Goal: Information Seeking & Learning: Learn about a topic

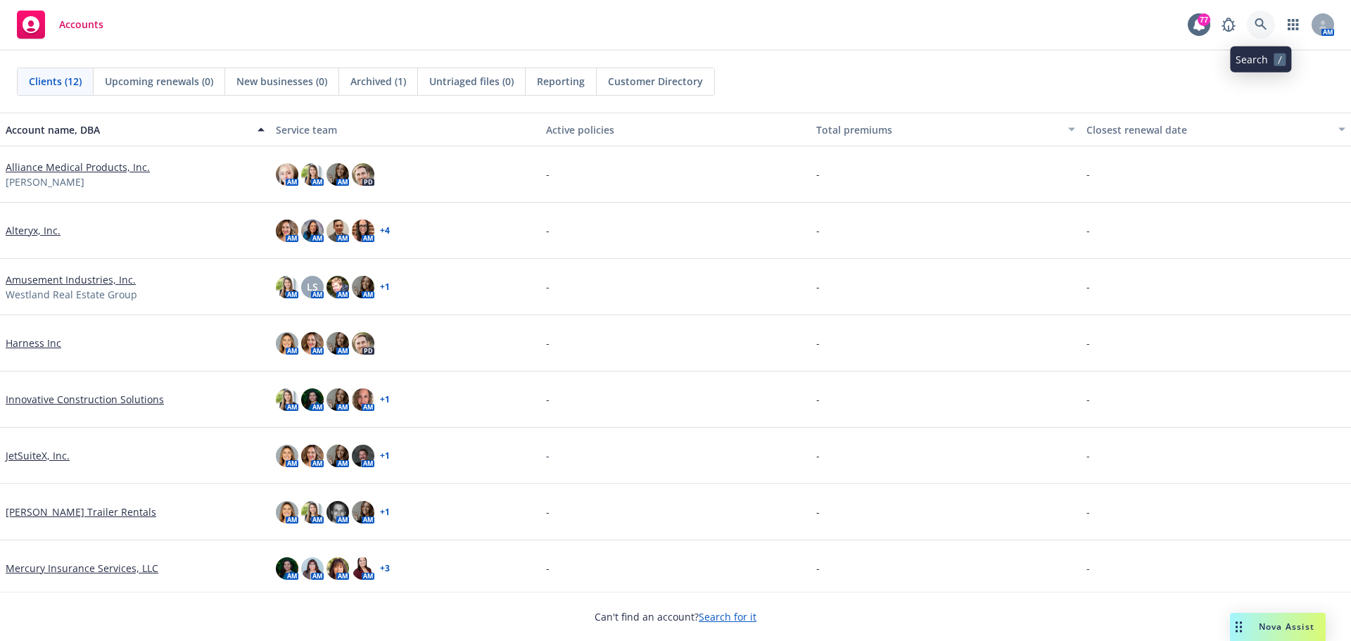
click at [1265, 27] on icon at bounding box center [1260, 24] width 13 height 13
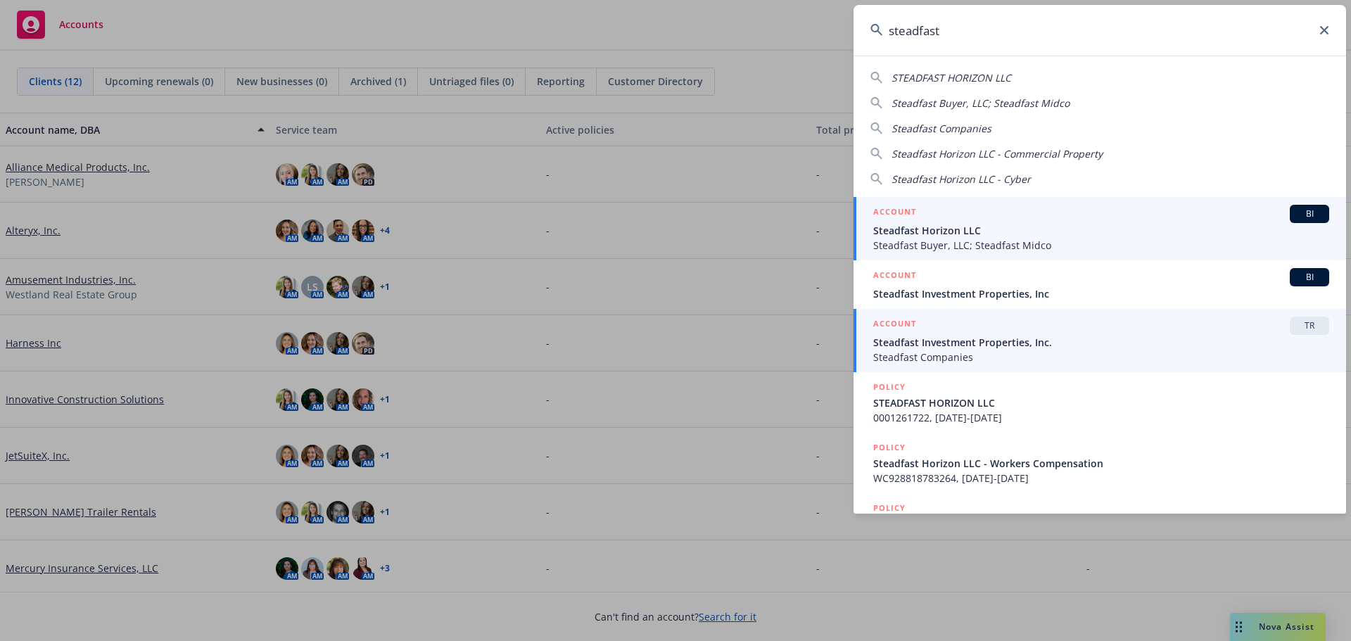
type input "steadfast"
click at [1060, 340] on span "Steadfast Investment Properties, Inc." at bounding box center [1101, 342] width 456 height 15
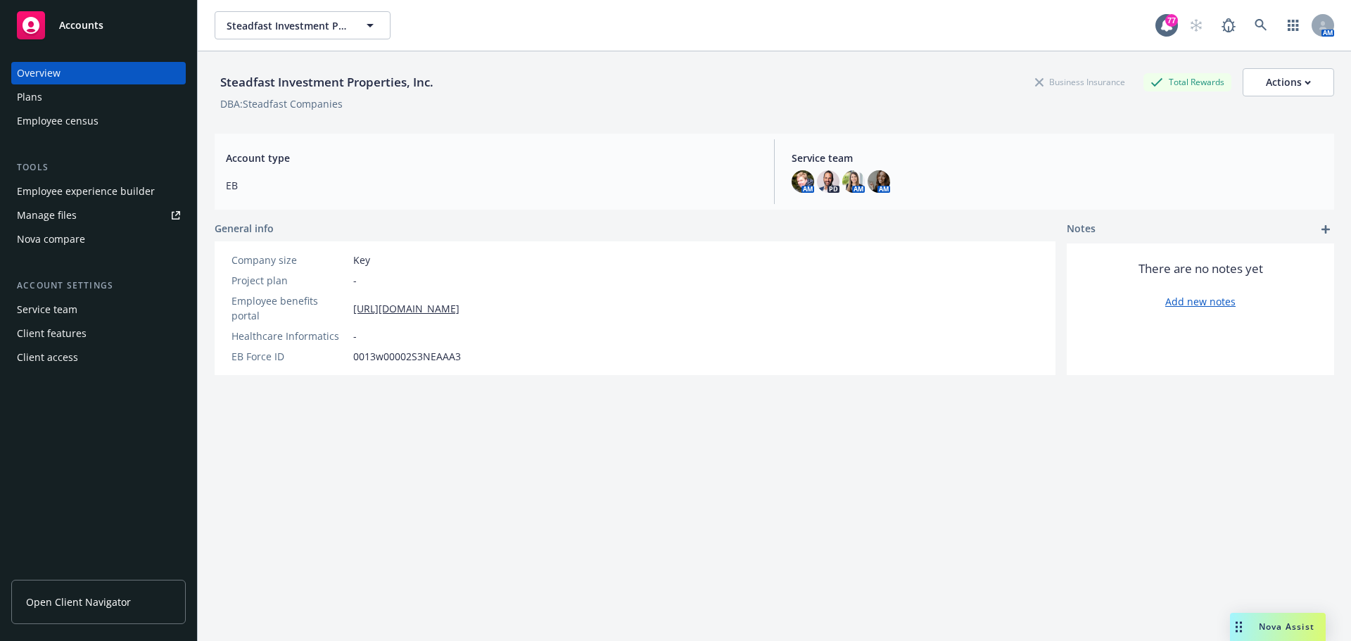
click at [127, 236] on div "Nova compare" at bounding box center [98, 239] width 163 height 23
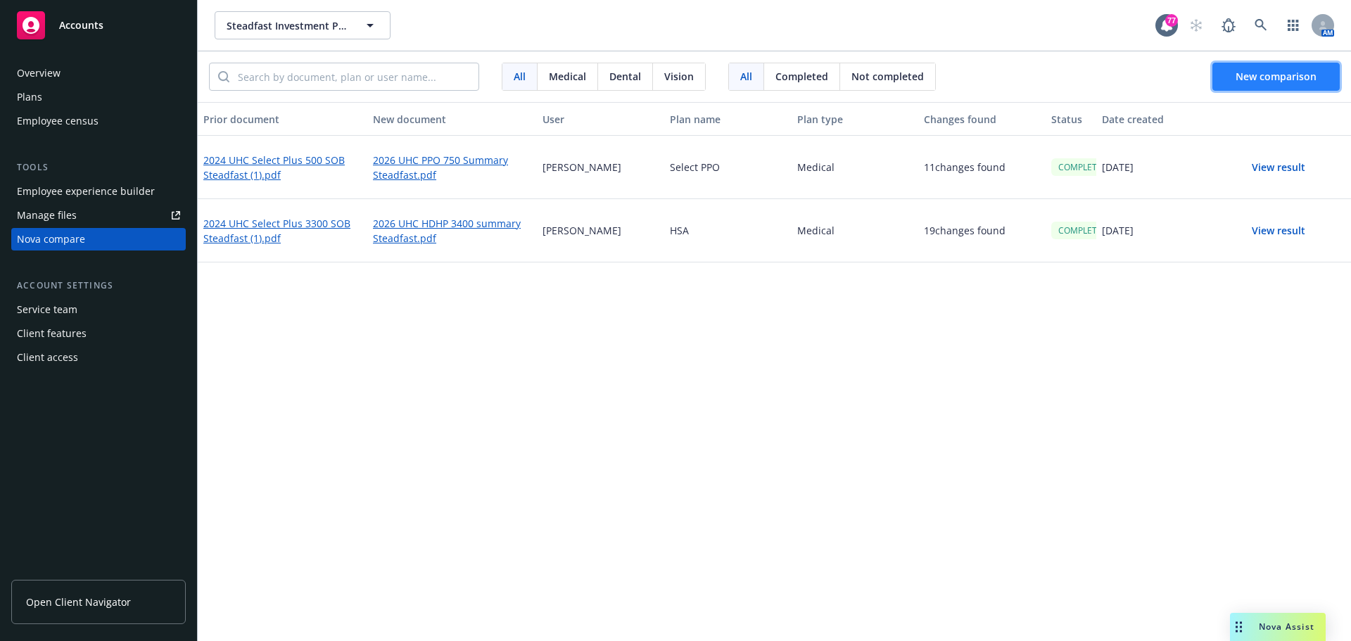
click at [1313, 82] on span "New comparison" at bounding box center [1276, 76] width 81 height 13
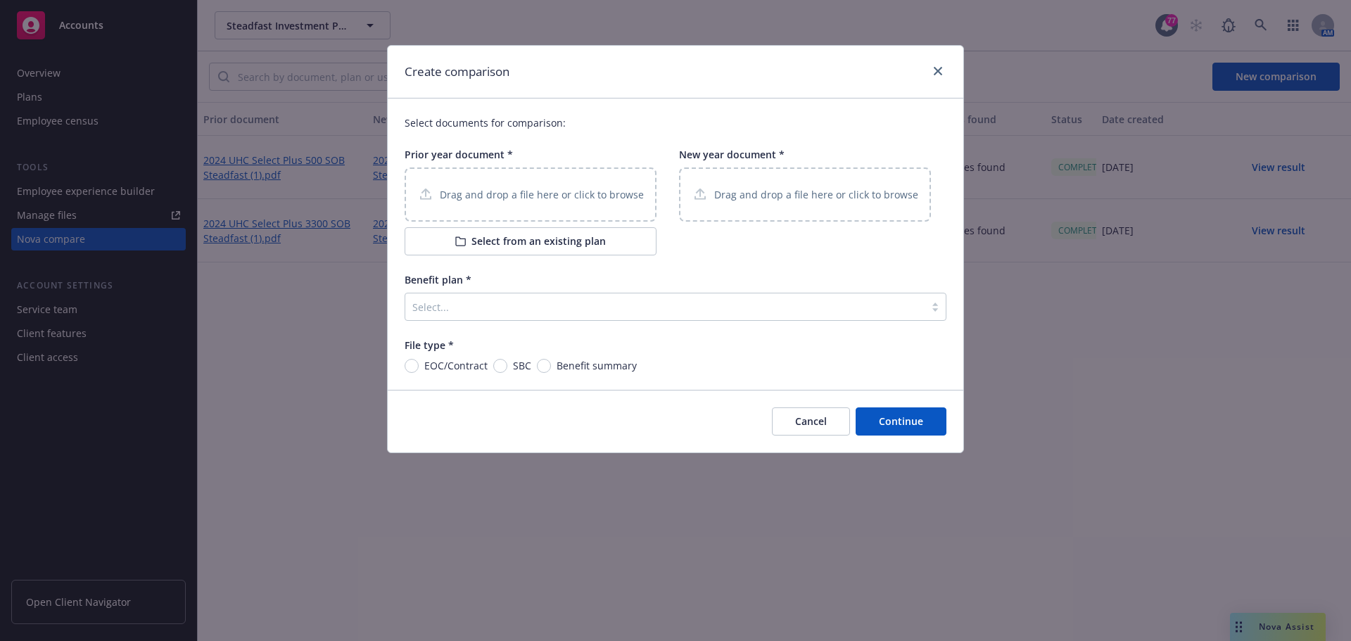
click at [488, 198] on p "Drag and drop a file here or click to browse" at bounding box center [542, 194] width 204 height 15
click at [538, 248] on button "Select from an existing plan" at bounding box center [531, 241] width 252 height 28
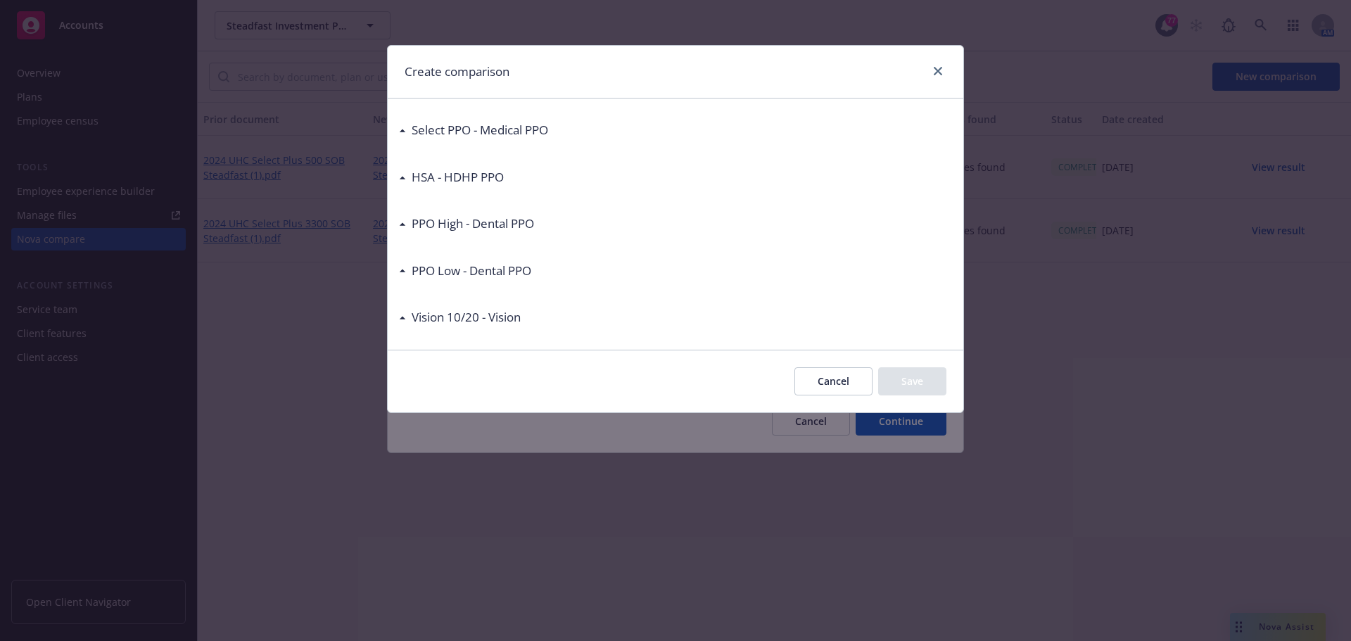
click at [838, 390] on button "Cancel" at bounding box center [833, 381] width 78 height 28
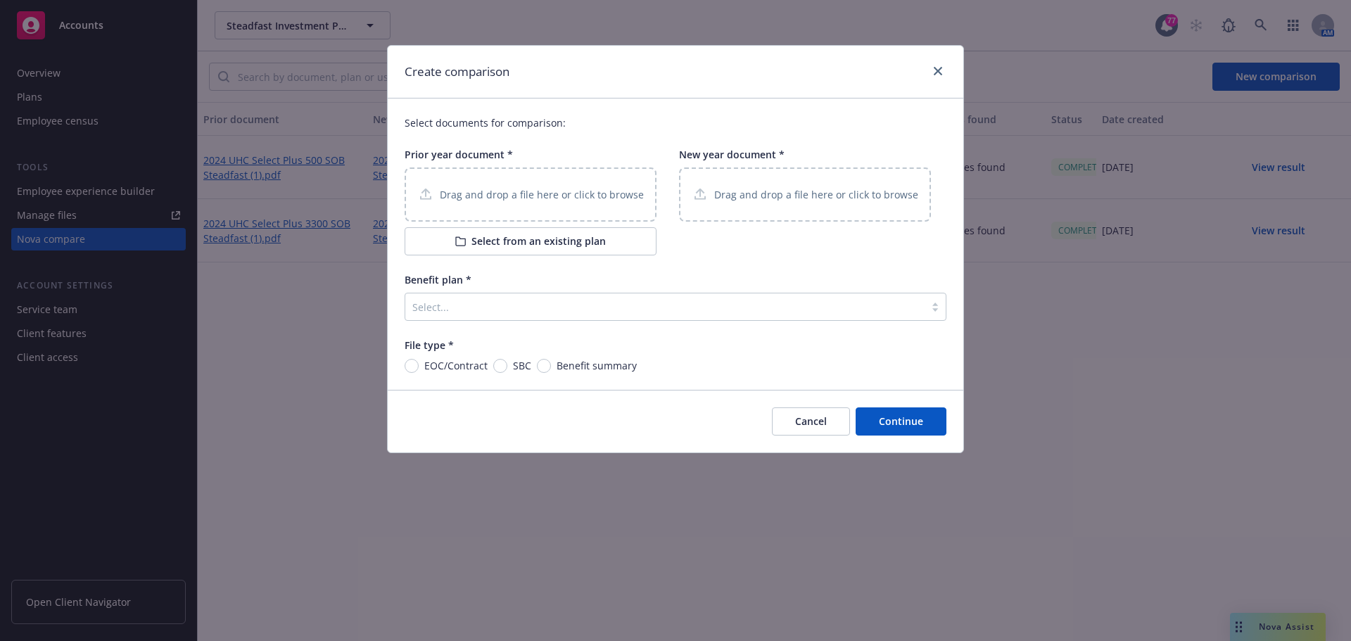
click at [834, 422] on button "Cancel" at bounding box center [811, 421] width 78 height 28
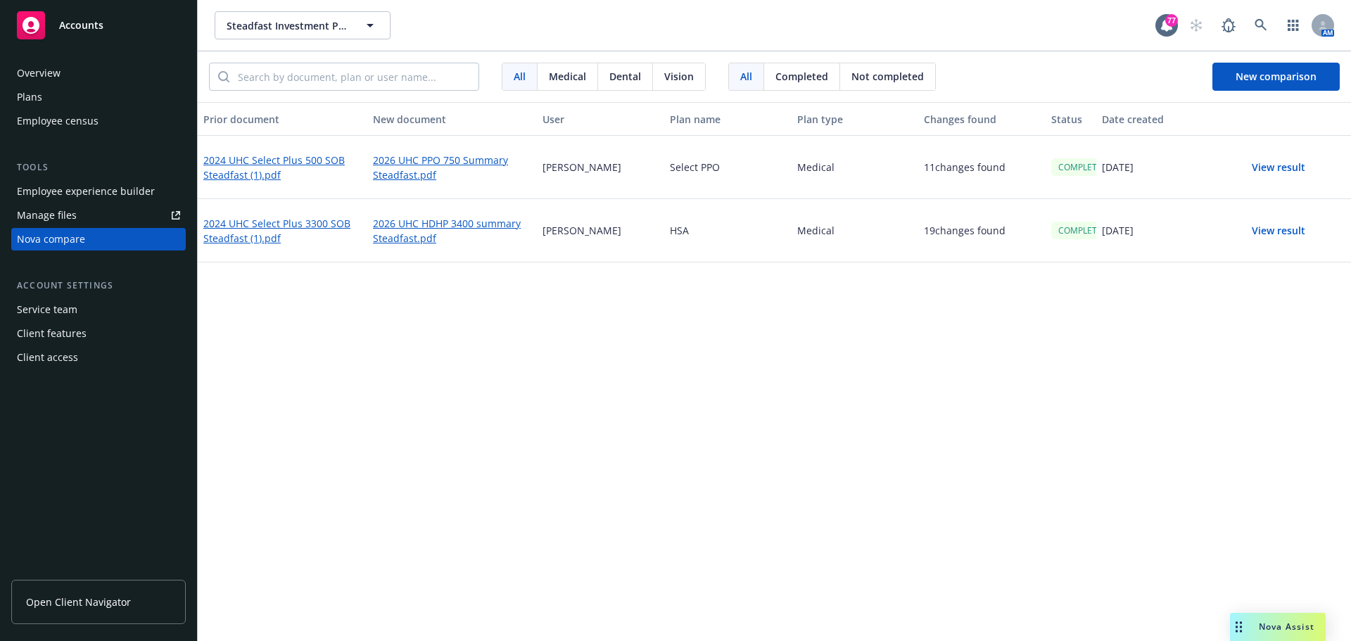
click at [62, 93] on div "Plans" at bounding box center [98, 97] width 163 height 23
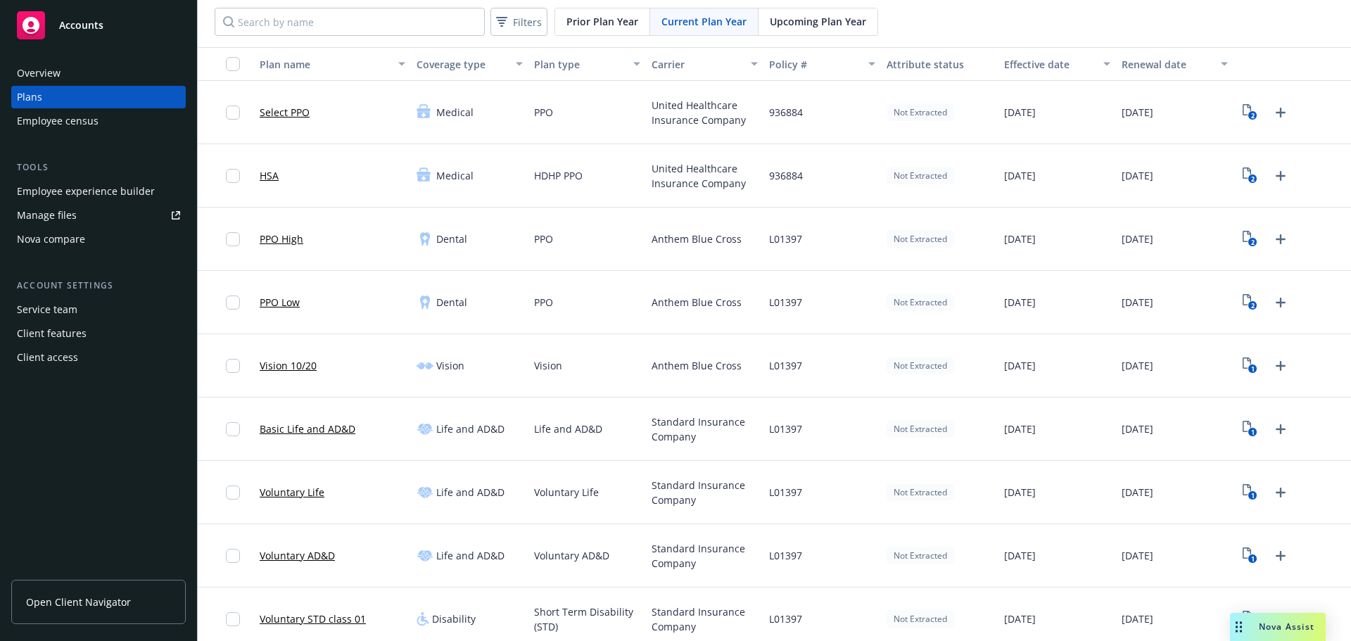
scroll to position [141, 0]
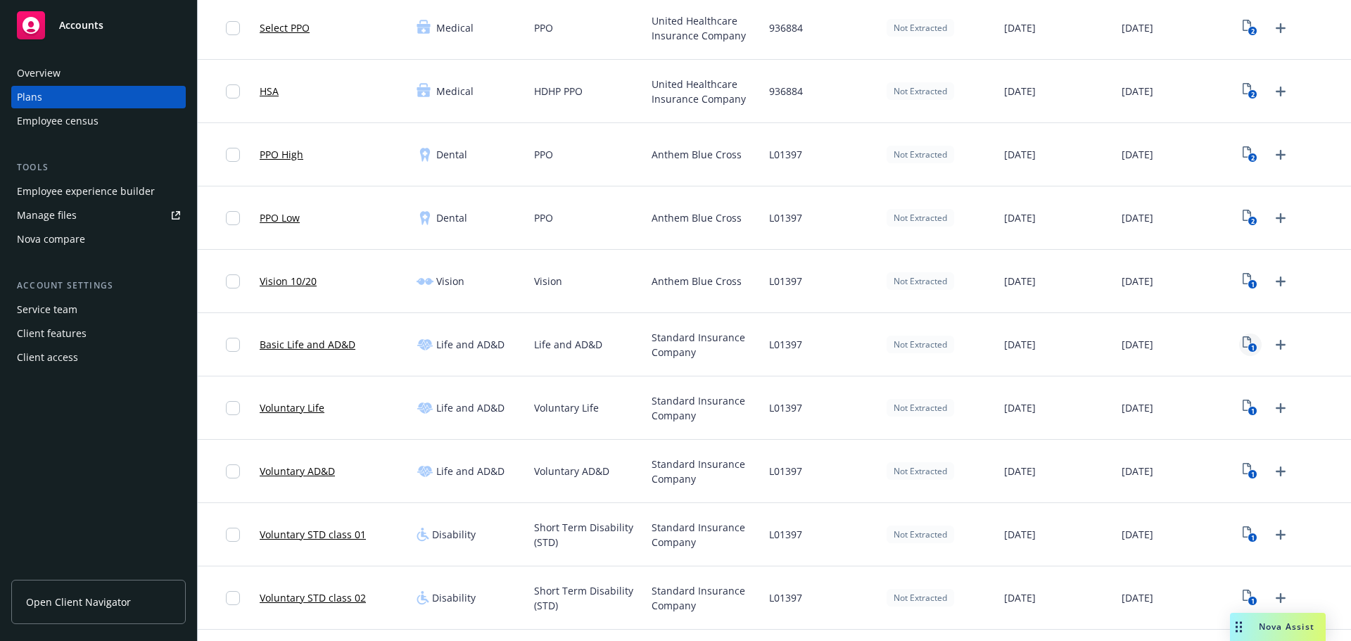
click at [1243, 338] on icon "1" at bounding box center [1250, 344] width 15 height 16
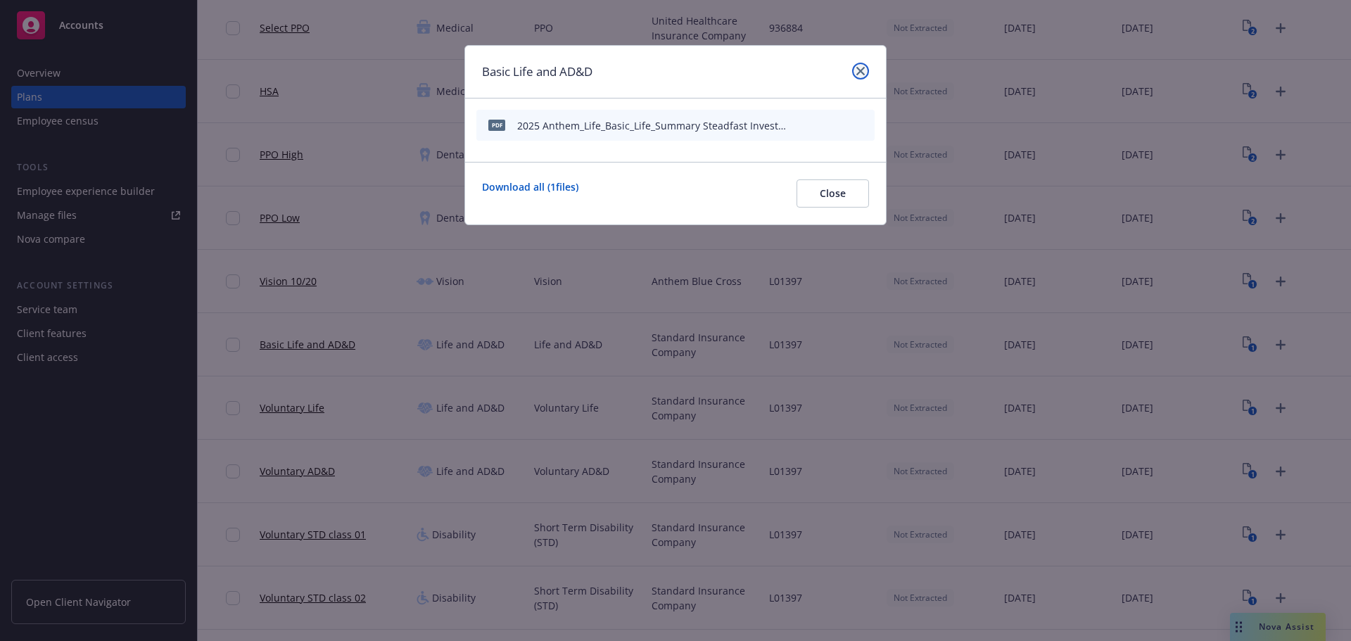
click at [862, 70] on icon "close" at bounding box center [860, 71] width 8 height 8
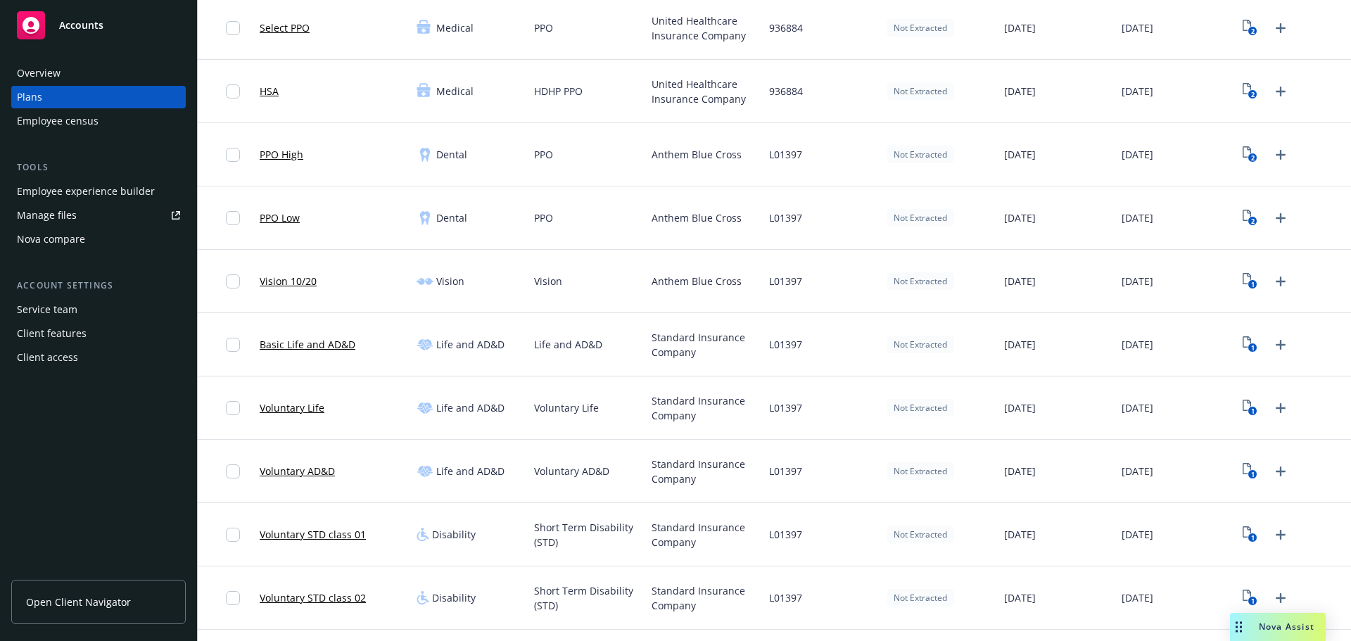
click at [97, 196] on div "Employee experience builder" at bounding box center [86, 191] width 138 height 23
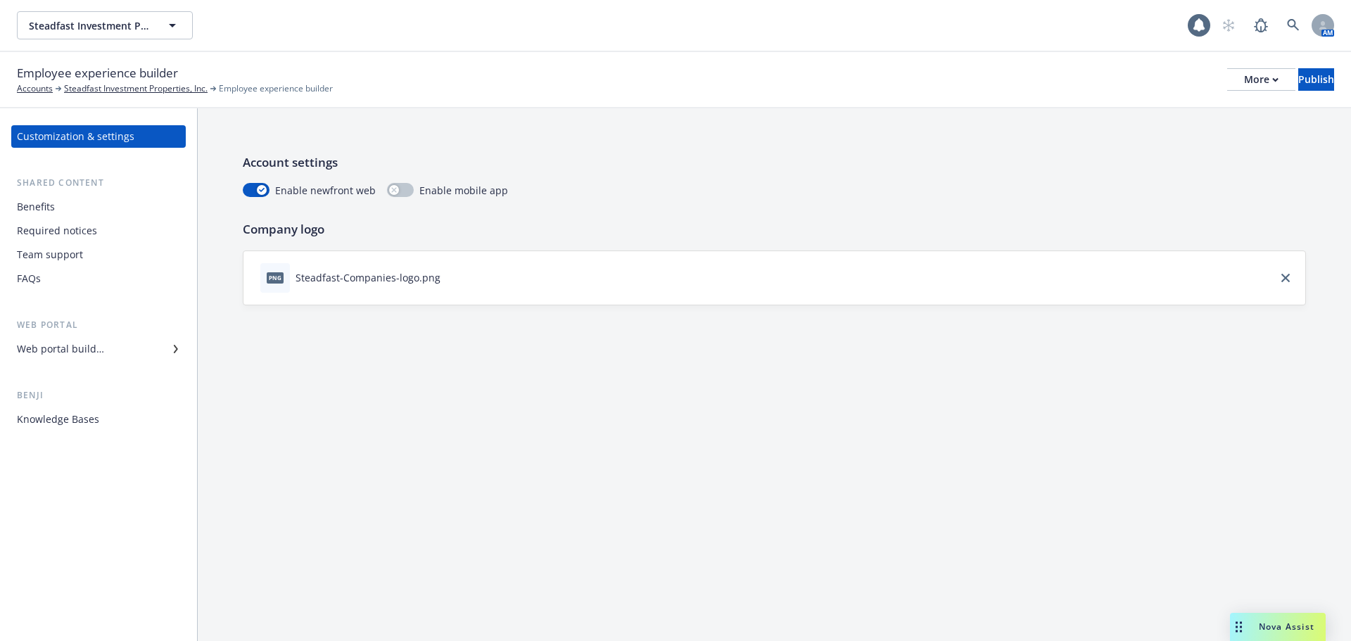
click at [116, 348] on div "Web portal builder" at bounding box center [98, 349] width 163 height 23
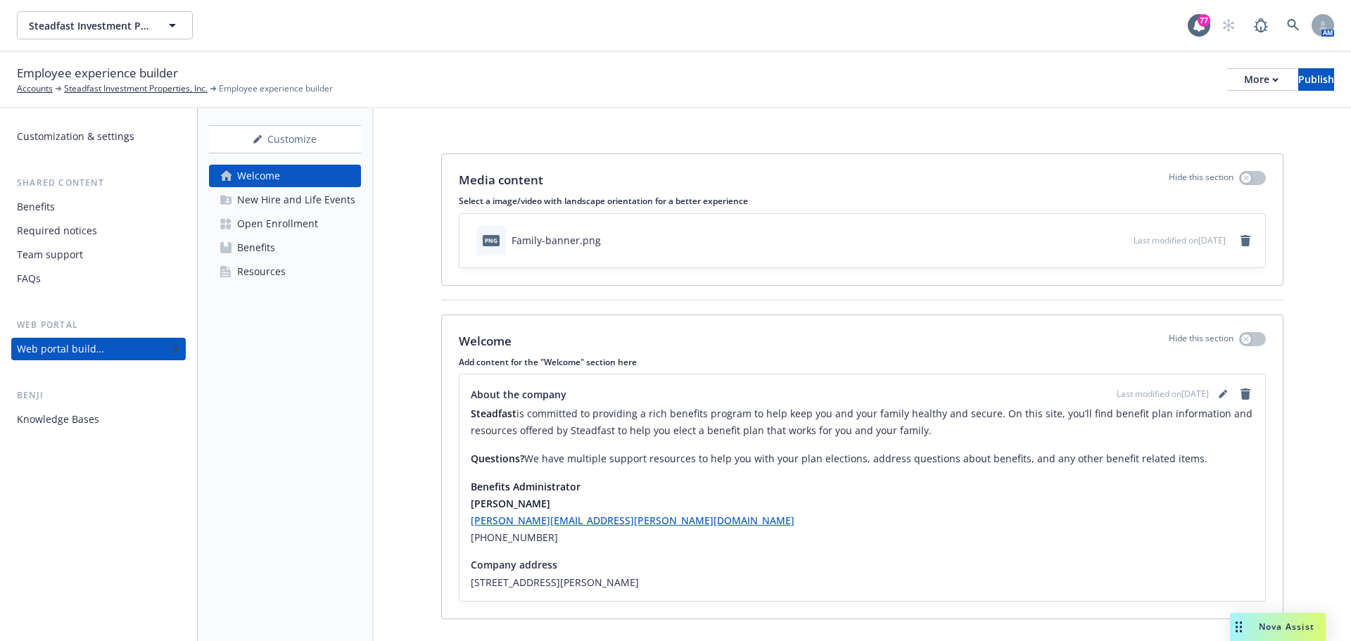
click at [312, 214] on div "Open Enrollment" at bounding box center [277, 223] width 81 height 23
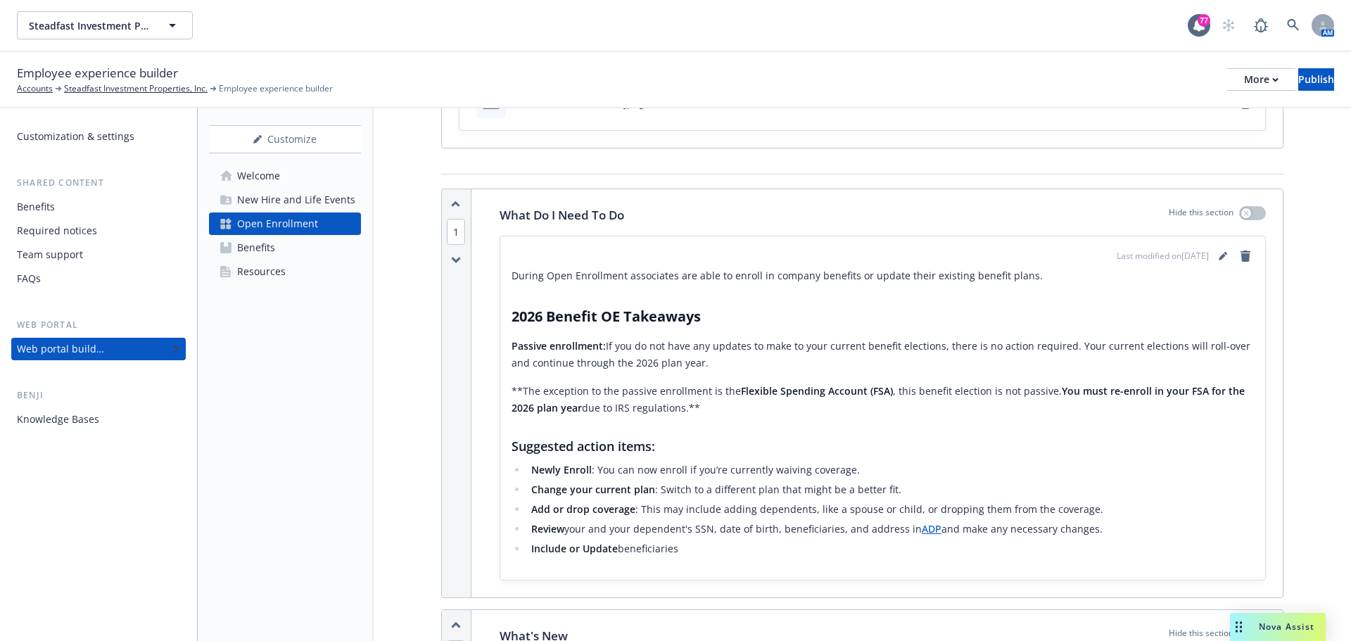
scroll to position [281, 0]
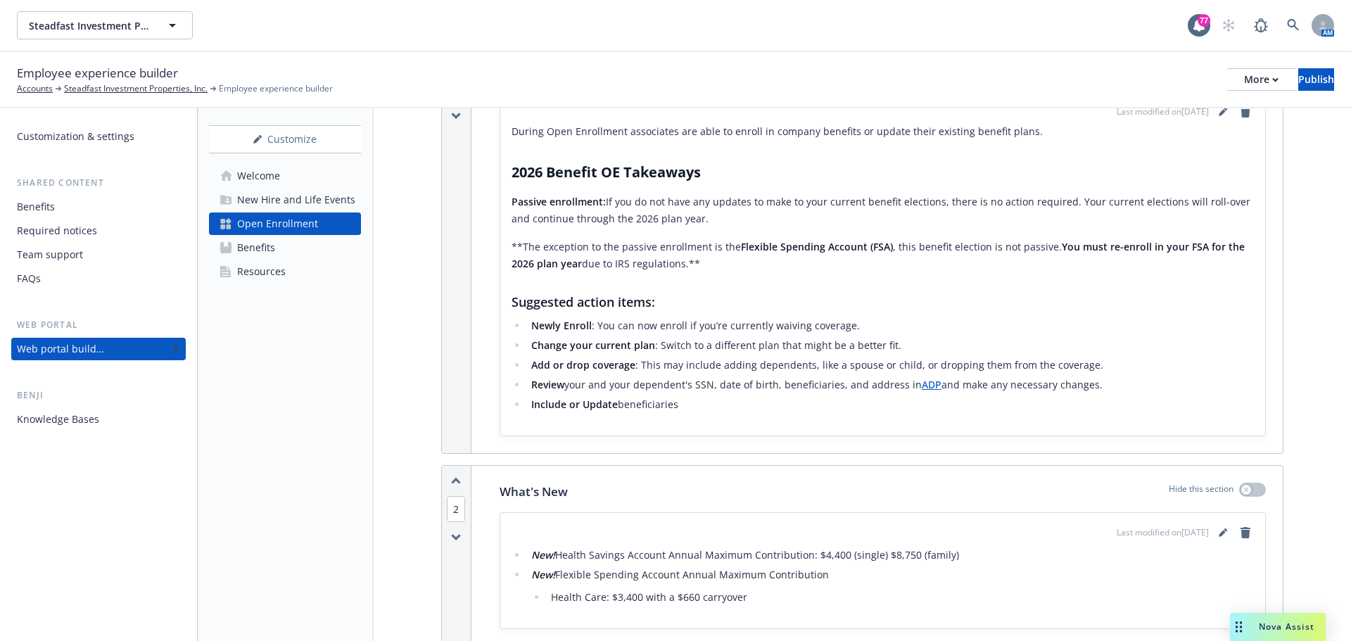
click at [932, 387] on link "ADP" at bounding box center [932, 384] width 20 height 13
click at [271, 255] on div "Benefits" at bounding box center [256, 247] width 38 height 23
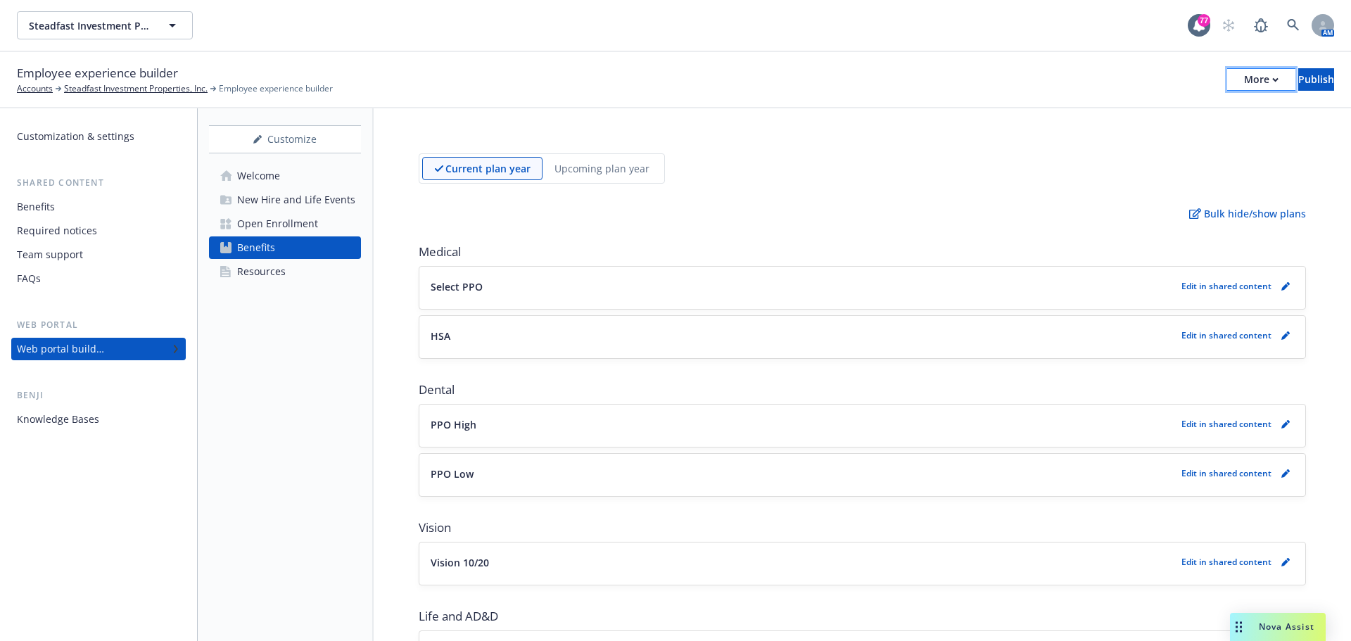
click at [1233, 79] on button "More" at bounding box center [1261, 79] width 68 height 23
click at [1183, 140] on link "Copy portal link" at bounding box center [1145, 139] width 208 height 28
click at [272, 215] on div "Open Enrollment" at bounding box center [277, 223] width 81 height 23
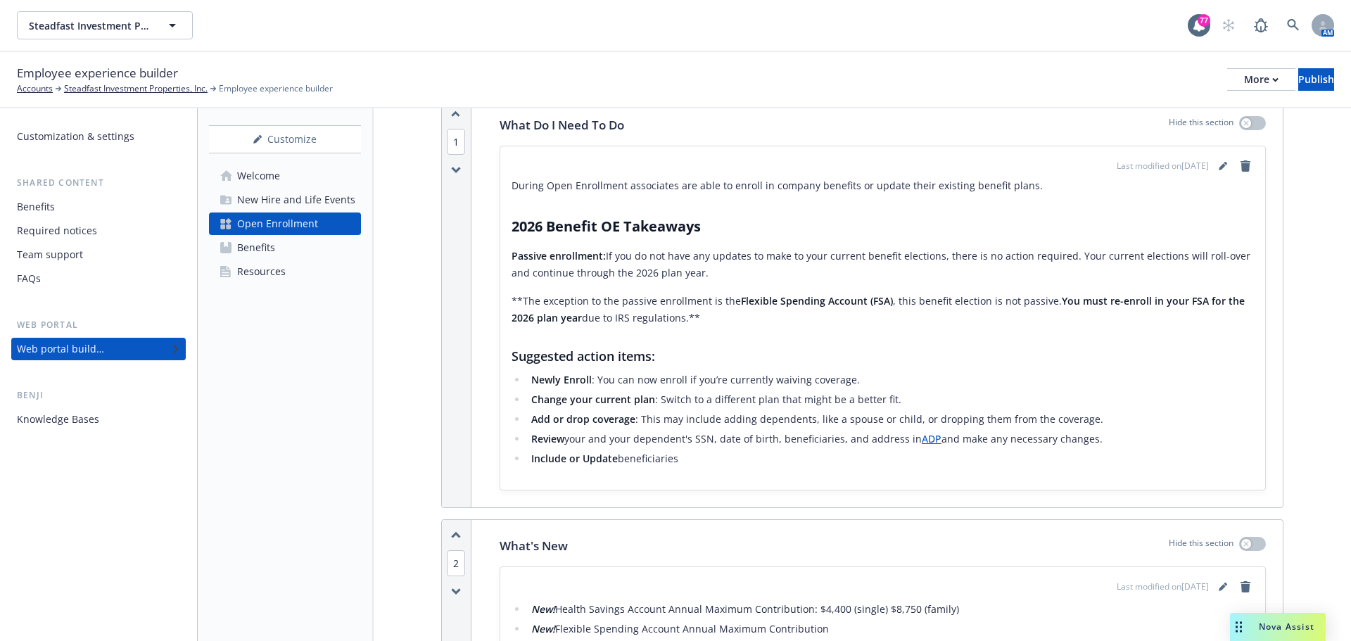
scroll to position [211, 0]
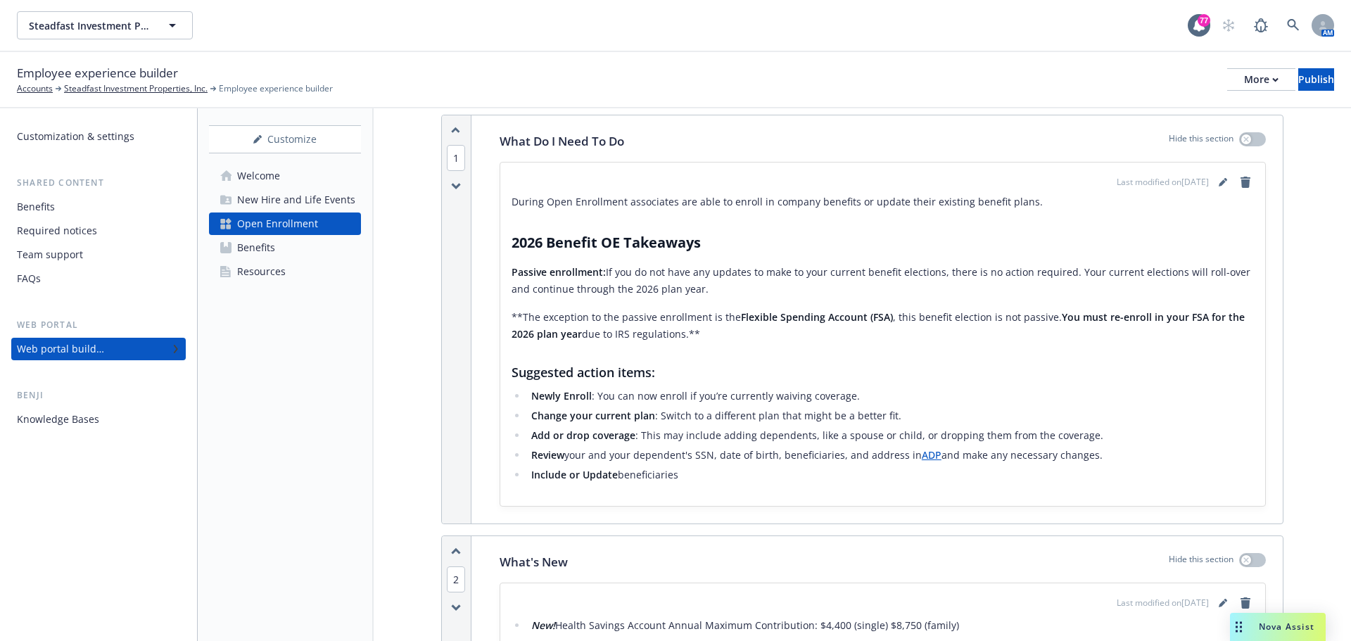
click at [267, 198] on div "New Hire and Life Events" at bounding box center [296, 200] width 118 height 23
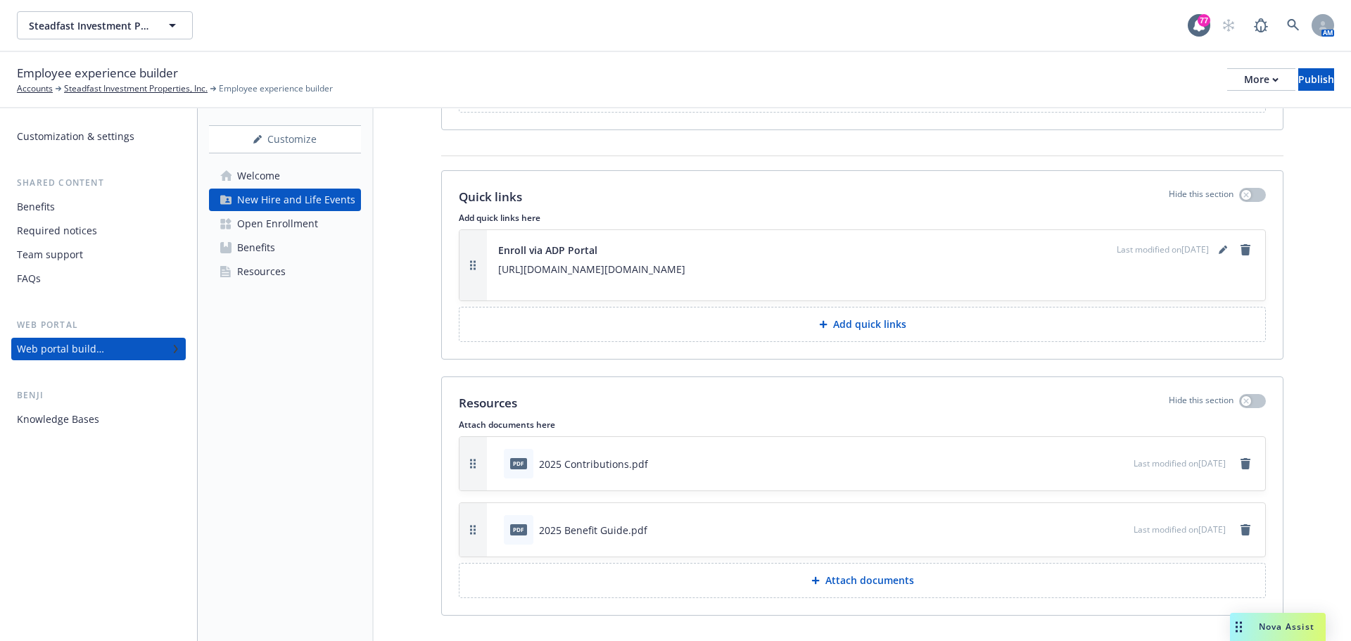
scroll to position [887, 0]
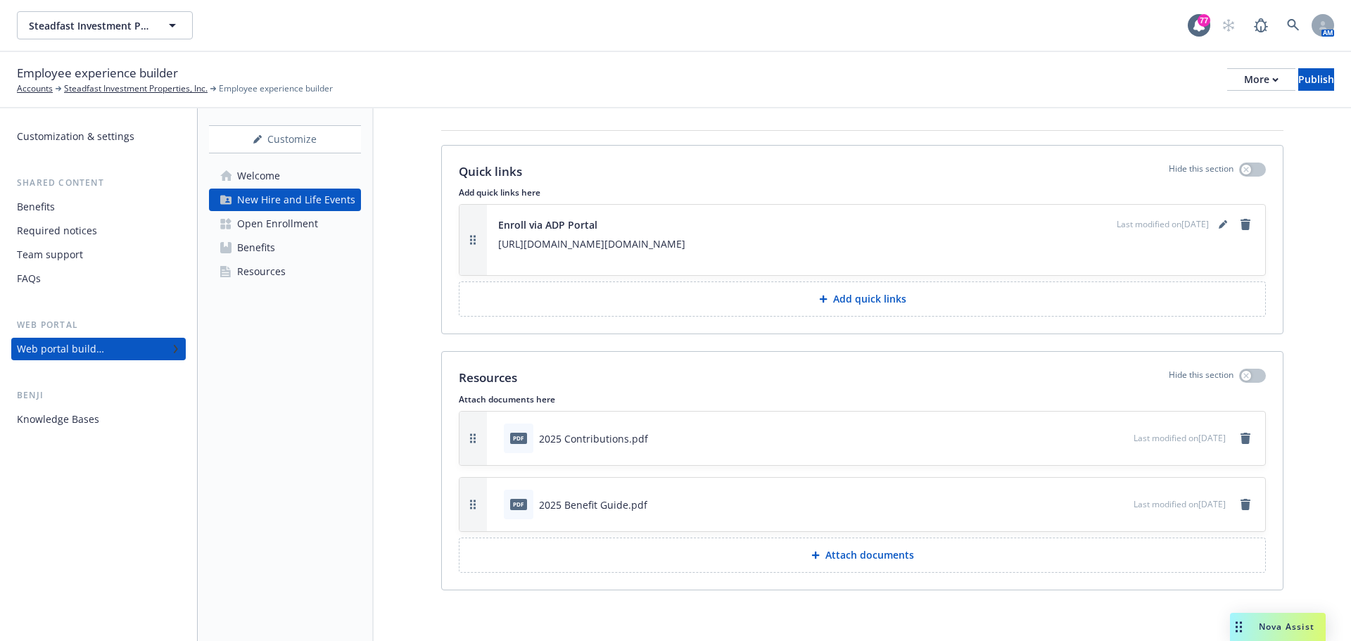
click at [1115, 444] on button at bounding box center [1121, 438] width 13 height 15
click at [1114, 436] on icon "preview file" at bounding box center [1120, 438] width 13 height 10
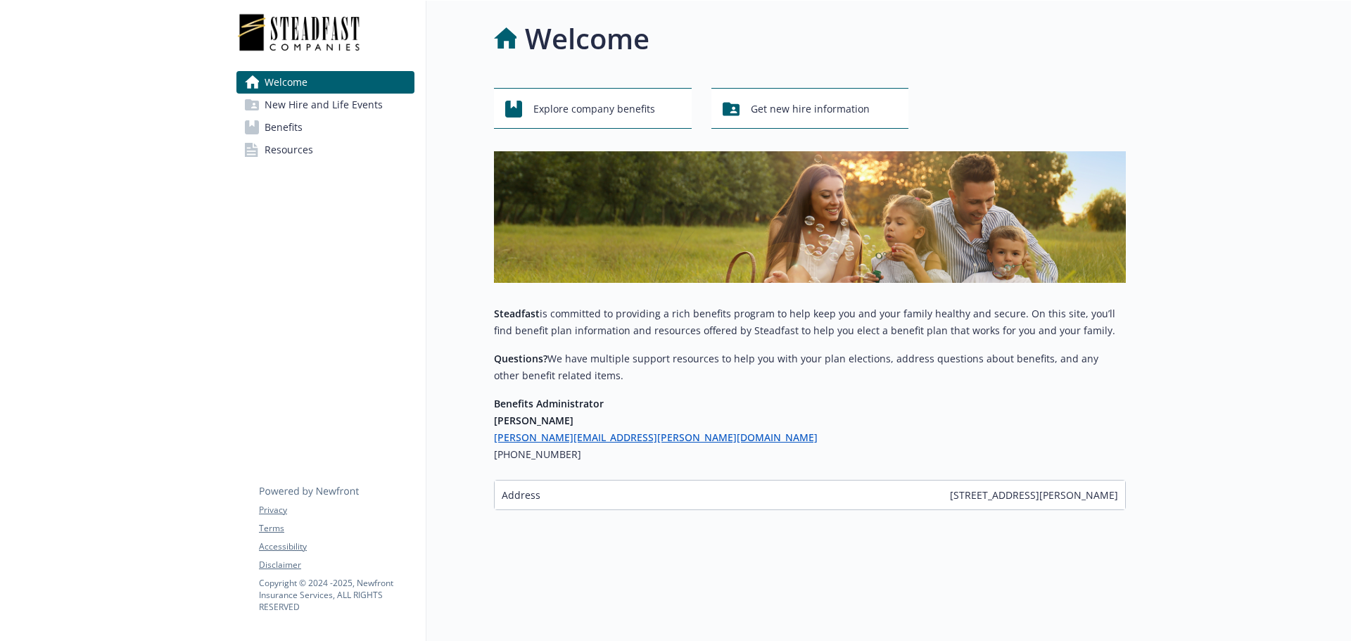
click at [352, 132] on link "Benefits" at bounding box center [325, 127] width 178 height 23
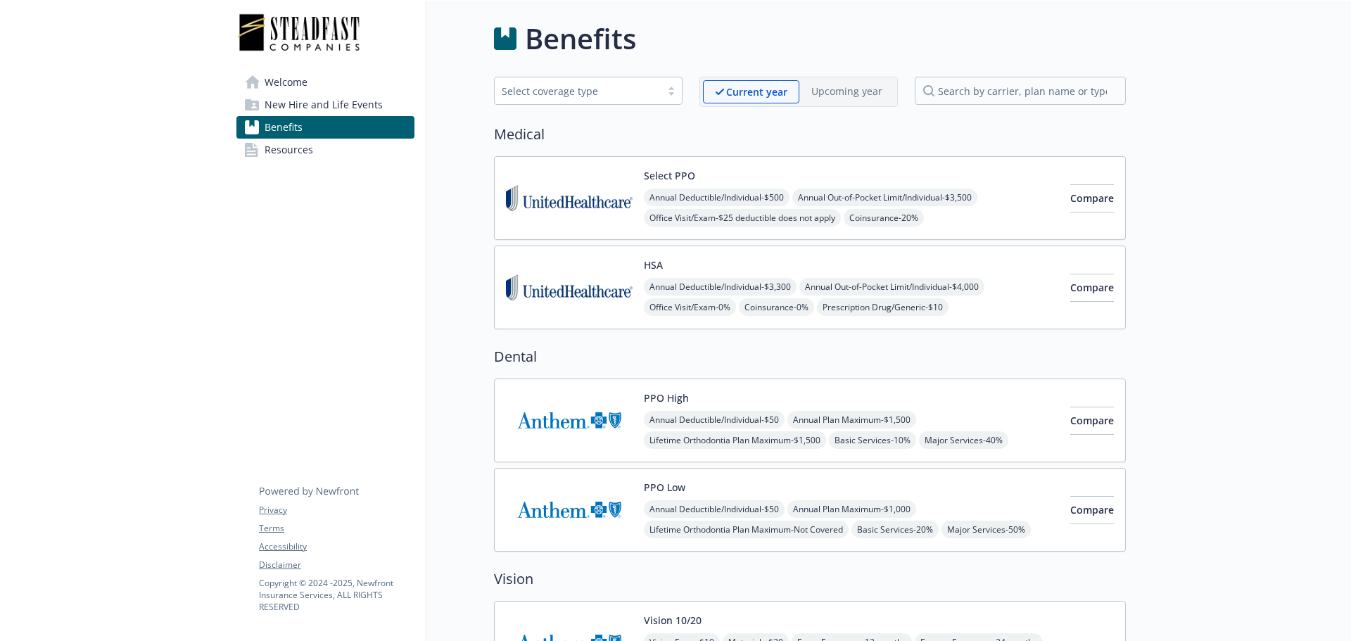
click at [583, 212] on img at bounding box center [569, 198] width 127 height 60
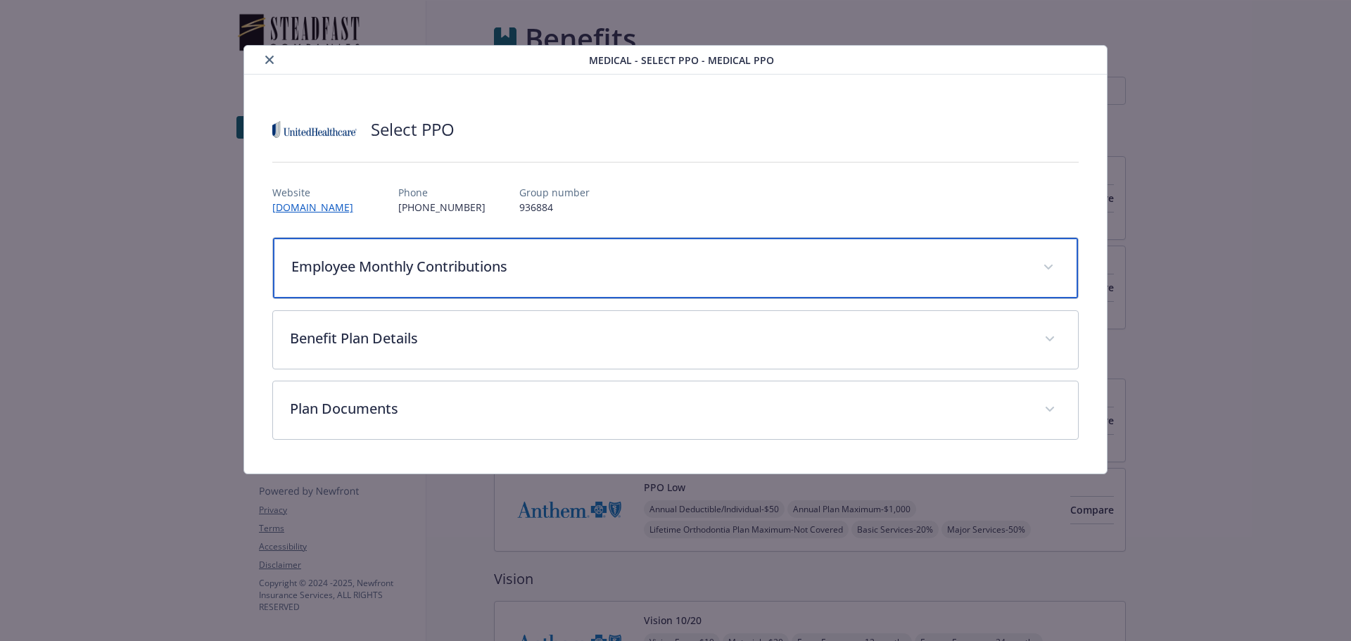
click at [381, 270] on p "Employee Monthly Contributions" at bounding box center [658, 266] width 735 height 21
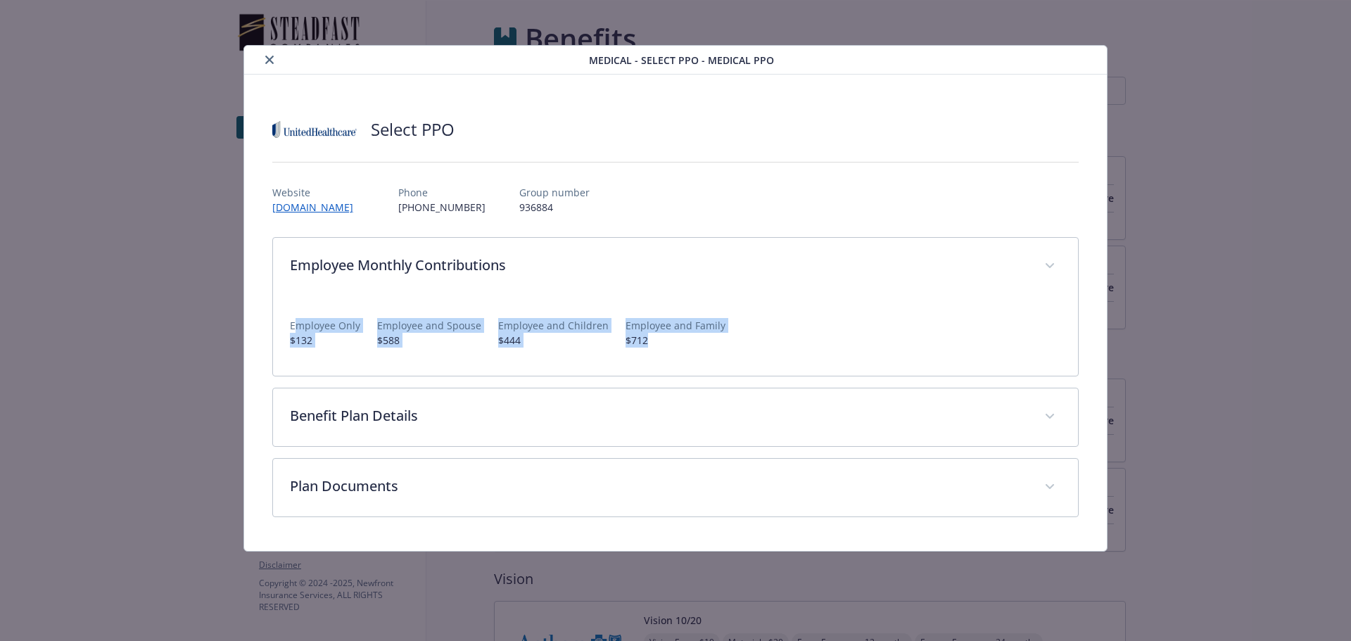
drag, startPoint x: 722, startPoint y: 336, endPoint x: 293, endPoint y: 314, distance: 429.8
click at [293, 314] on div "Employee Only $132 Employee and Spouse $588 Employee and Children $444 Employee…" at bounding box center [676, 327] width 772 height 41
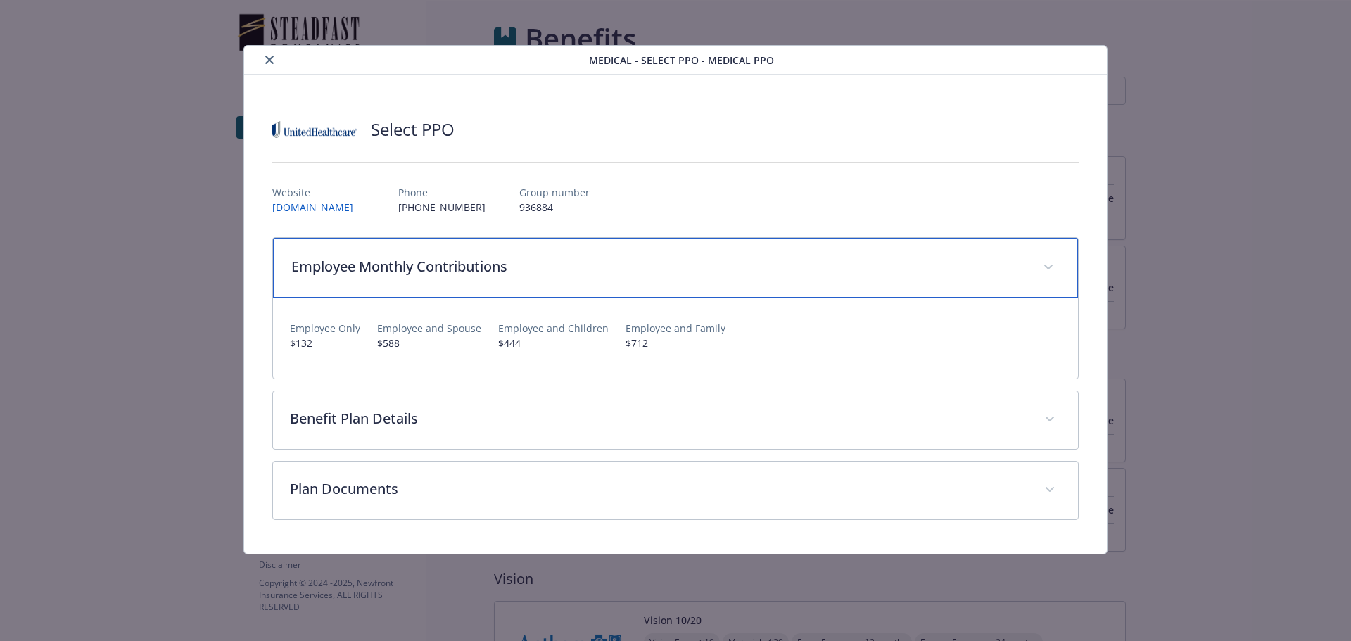
click at [365, 250] on div "Employee Monthly Contributions" at bounding box center [676, 268] width 806 height 61
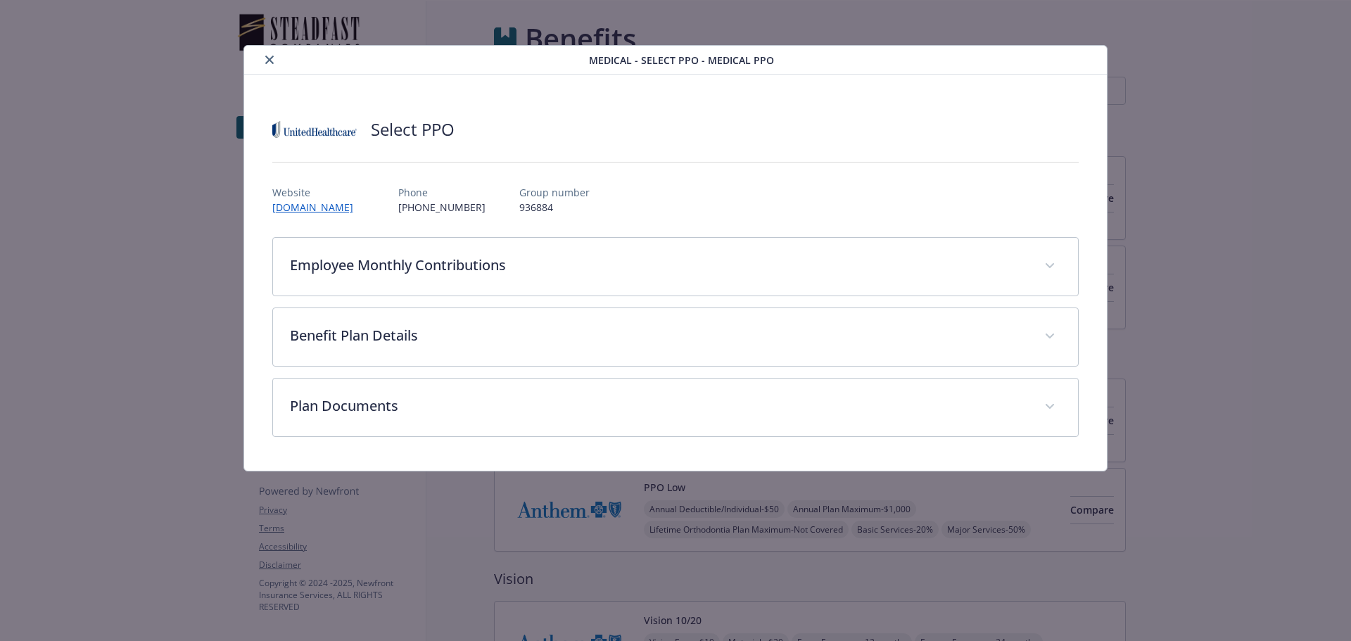
click at [263, 61] on button "close" at bounding box center [269, 59] width 17 height 17
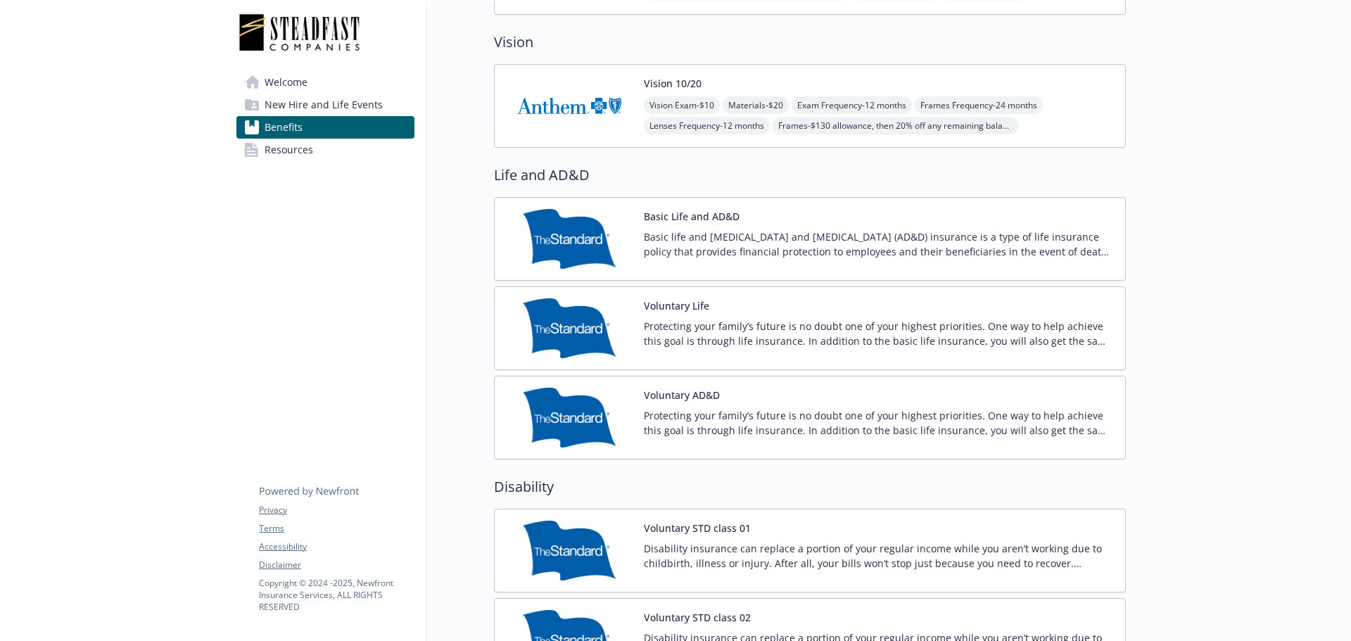
scroll to position [704, 0]
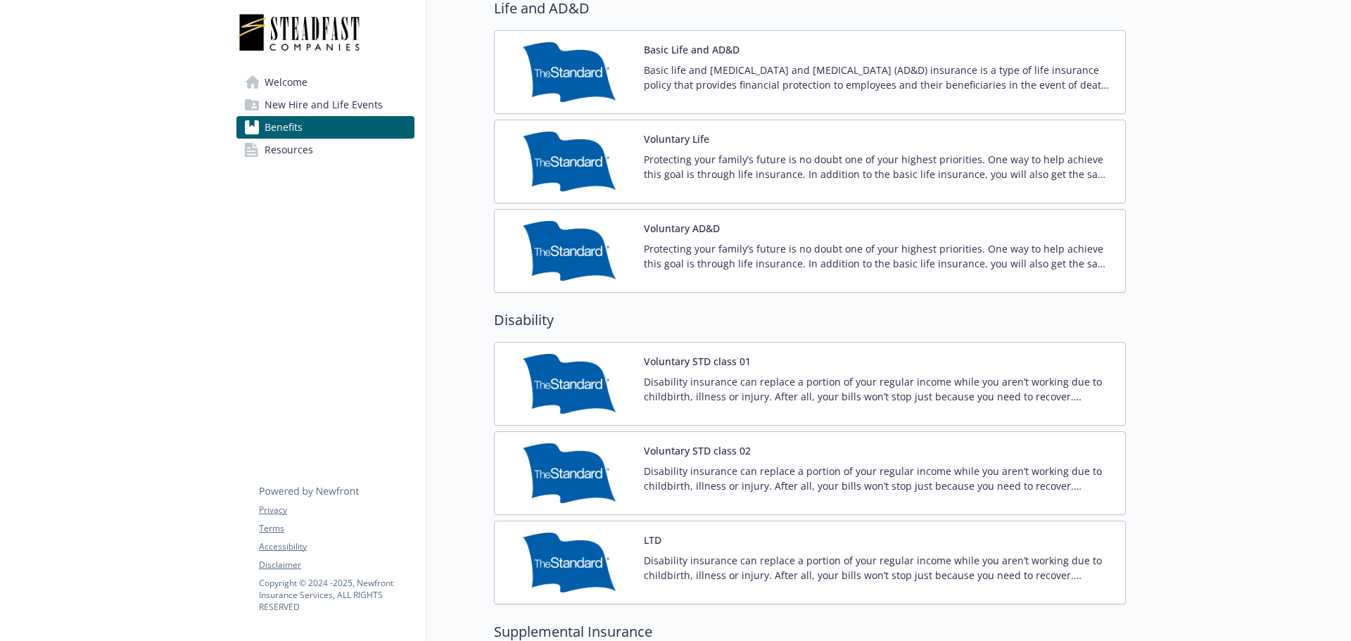
click at [274, 82] on span "Welcome" at bounding box center [286, 82] width 43 height 23
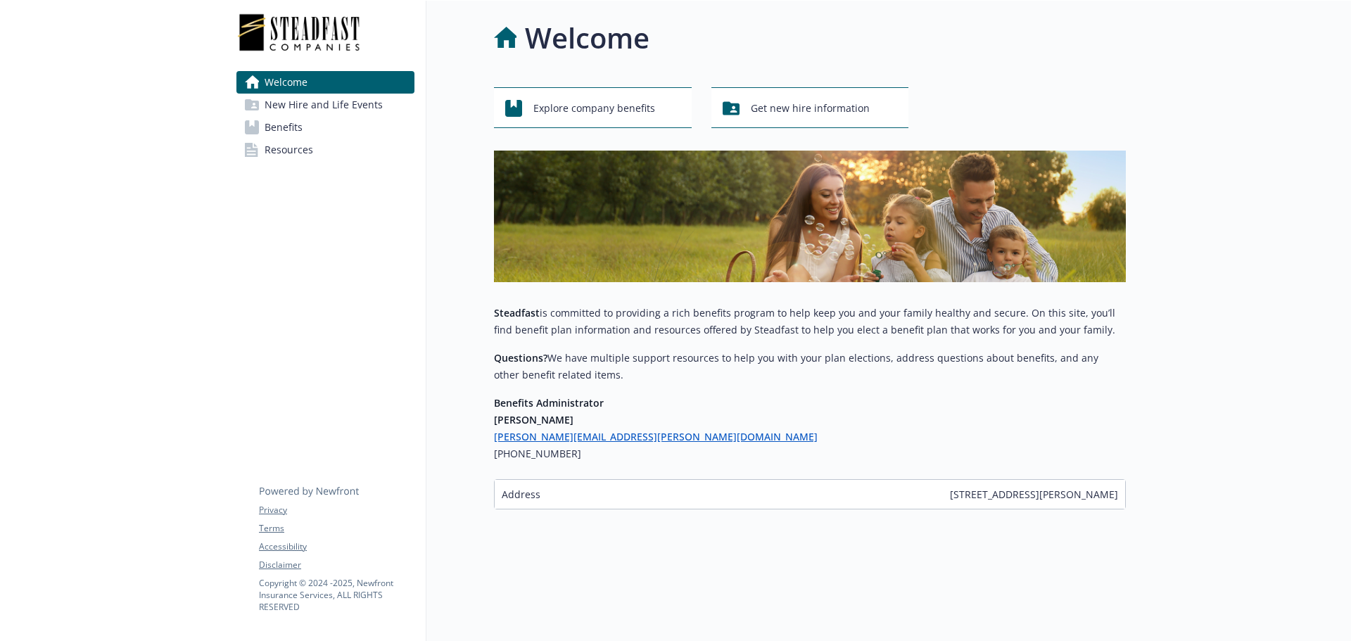
click at [289, 109] on span "New Hire and Life Events" at bounding box center [324, 105] width 118 height 23
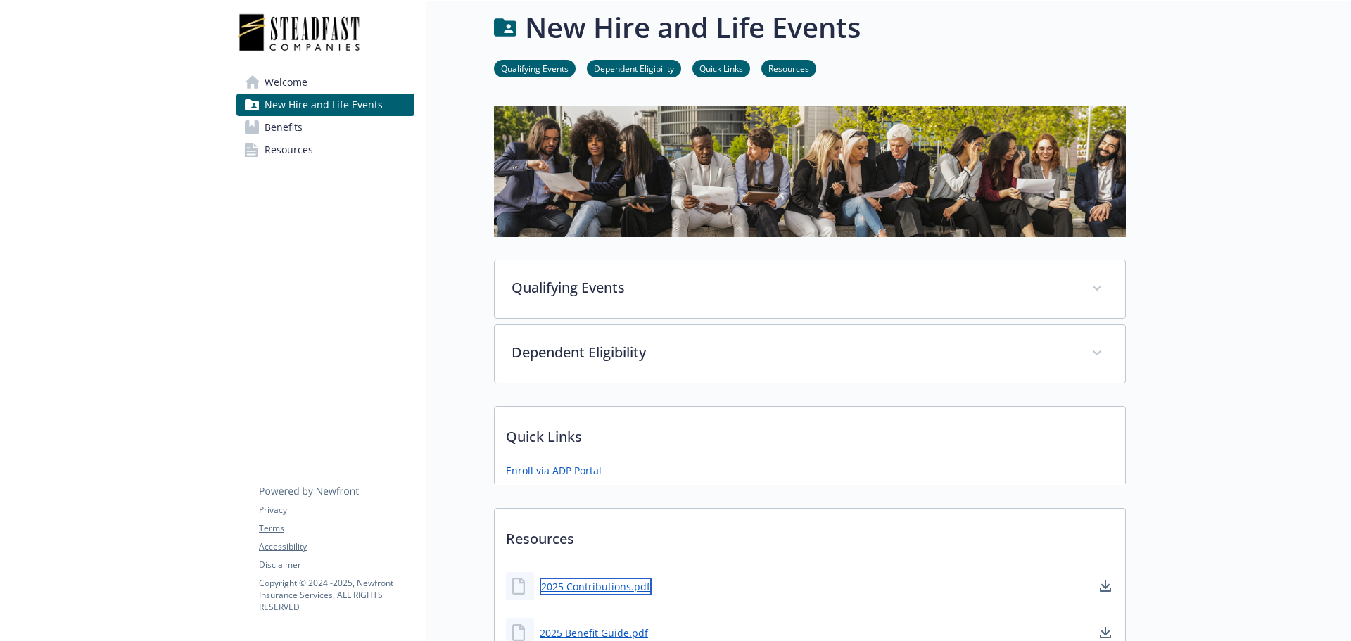
click at [623, 590] on link "2025 Contributions.pdf" at bounding box center [596, 587] width 112 height 18
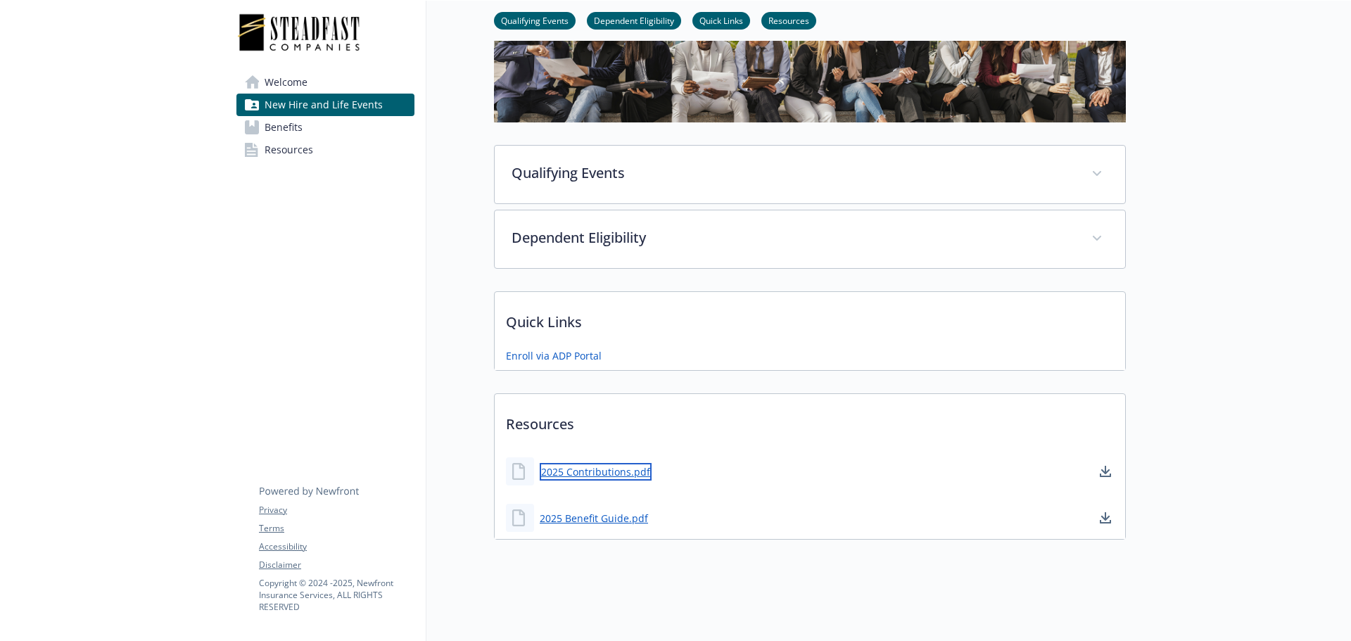
scroll to position [136, 0]
click at [609, 509] on link "2025 Benefit Guide.pdf" at bounding box center [595, 518] width 111 height 18
click at [1237, 96] on div at bounding box center [1238, 258] width 225 height 766
click at [275, 276] on div "Welcome New Hire and Life Events Benefits Resources Privacy Terms Accessibility…" at bounding box center [325, 258] width 201 height 766
